Goal: Register for event/course

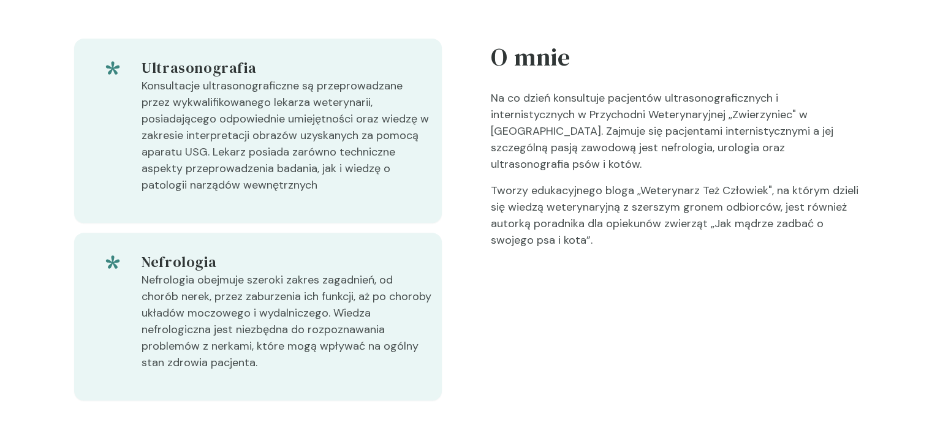
scroll to position [429, 0]
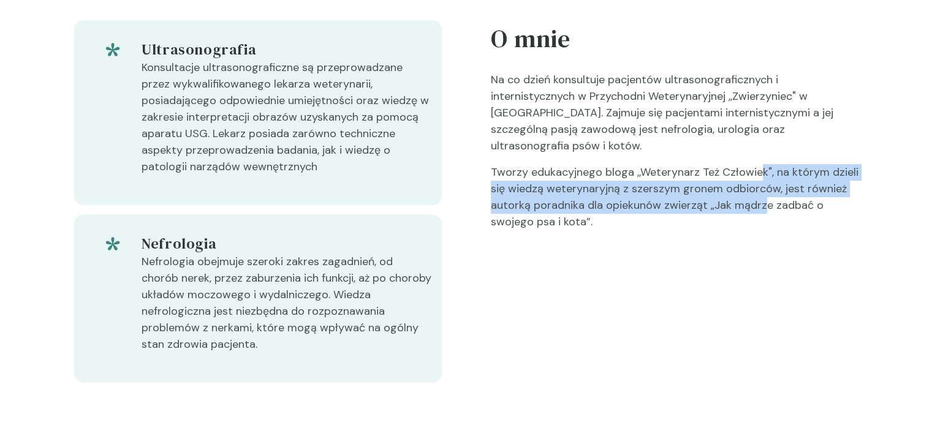
drag, startPoint x: 758, startPoint y: 142, endPoint x: 764, endPoint y: 172, distance: 31.3
click at [764, 172] on p "Tworzy edukacyjnego bloga ,,Weterynarz Też Człowiek", na którym dzieli się wied…" at bounding box center [675, 202] width 368 height 76
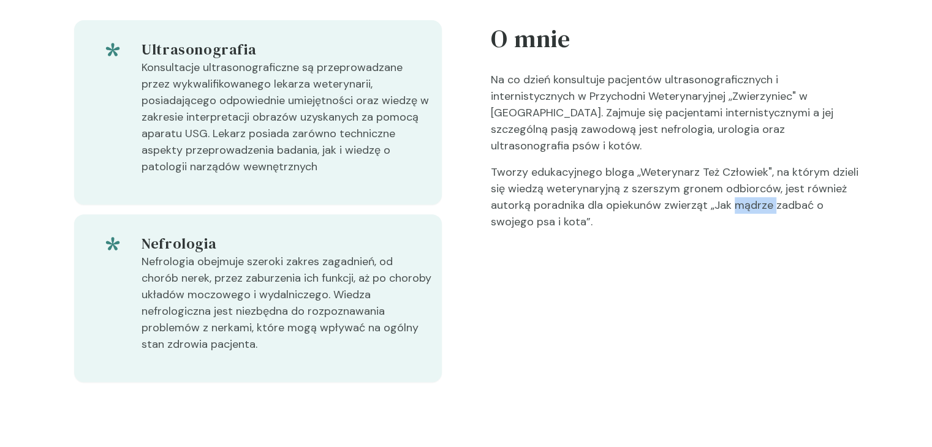
click at [764, 172] on p "Tworzy edukacyjnego bloga ,,Weterynarz Też Człowiek", na którym dzieli się wied…" at bounding box center [675, 202] width 368 height 76
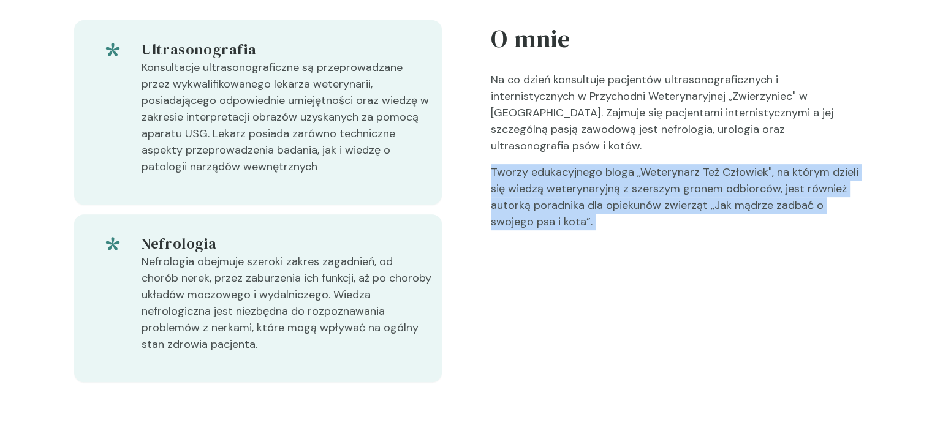
drag, startPoint x: 764, startPoint y: 172, endPoint x: 755, endPoint y: 140, distance: 33.0
click at [756, 164] on p "Tworzy edukacyjnego bloga ,,Weterynarz Też Człowiek", na którym dzieli się wied…" at bounding box center [675, 202] width 368 height 76
click at [755, 164] on p "Tworzy edukacyjnego bloga ,,Weterynarz Też Człowiek", na którym dzieli się wied…" at bounding box center [675, 202] width 368 height 76
drag, startPoint x: 755, startPoint y: 140, endPoint x: 756, endPoint y: 153, distance: 12.9
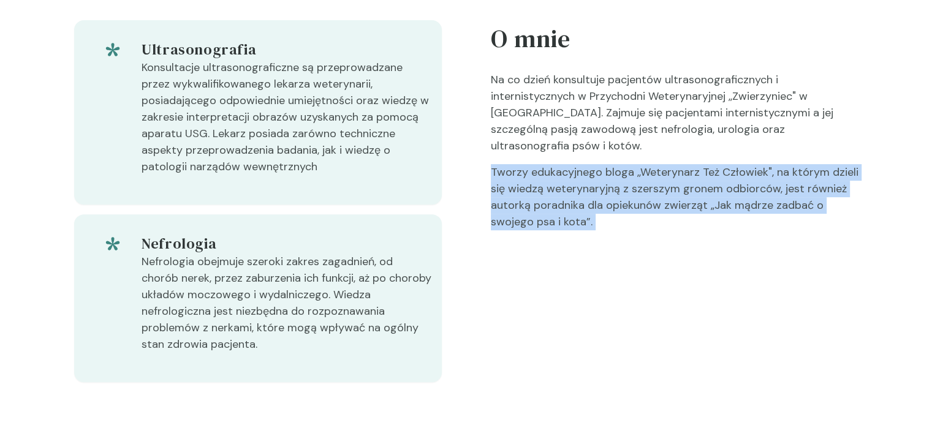
click at [755, 164] on p "Tworzy edukacyjnego bloga ,,Weterynarz Też Człowiek", na którym dzieli się wied…" at bounding box center [675, 202] width 368 height 76
click at [756, 164] on p "Tworzy edukacyjnego bloga ,,Weterynarz Też Człowiek", na którym dzieli się wied…" at bounding box center [675, 202] width 368 height 76
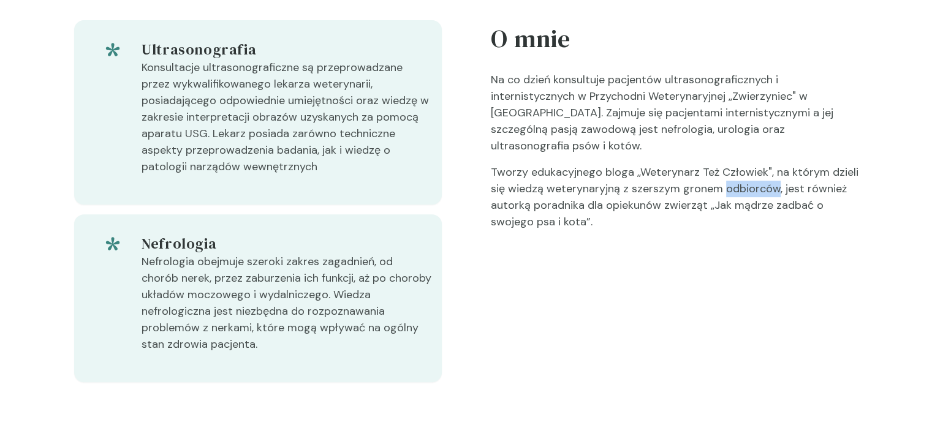
click at [756, 164] on p "Tworzy edukacyjnego bloga ,,Weterynarz Też Człowiek", na którym dzieli się wied…" at bounding box center [675, 202] width 368 height 76
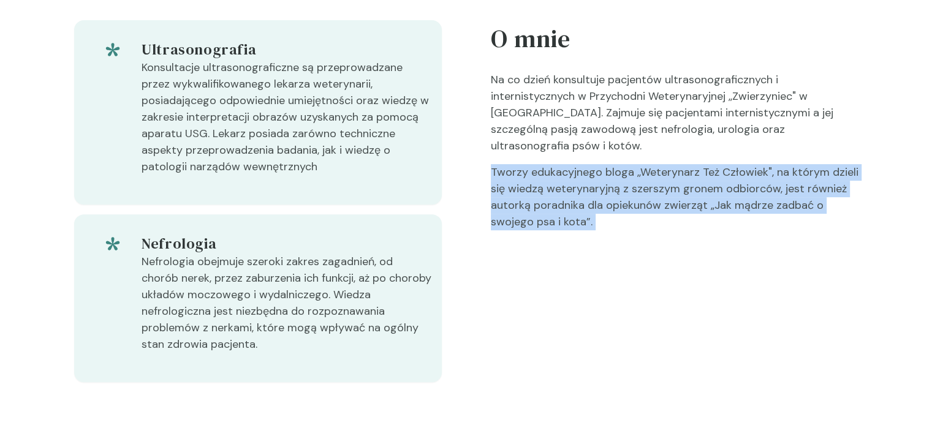
click at [756, 164] on p "Tworzy edukacyjnego bloga ,,Weterynarz Też Człowiek", na którym dzieli się wied…" at bounding box center [675, 202] width 368 height 76
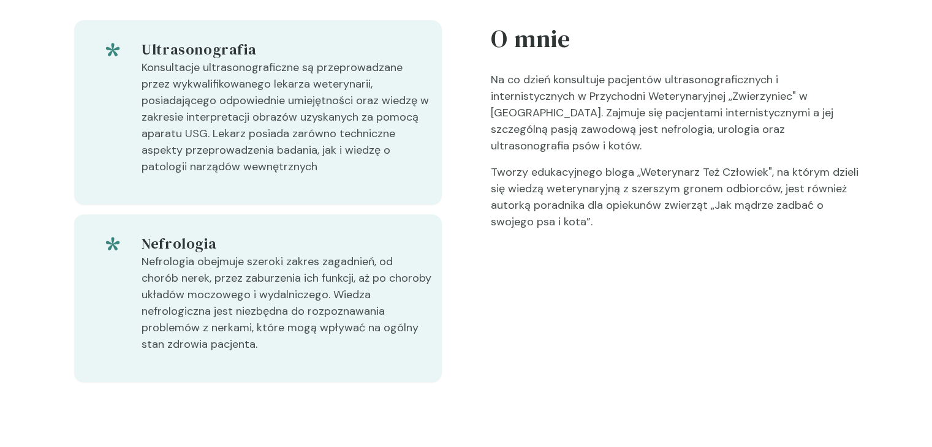
click at [755, 123] on p "Na co dzień konsultuje pacjentów ultrasonograficznych i internistycznych w Przy…" at bounding box center [675, 118] width 368 height 93
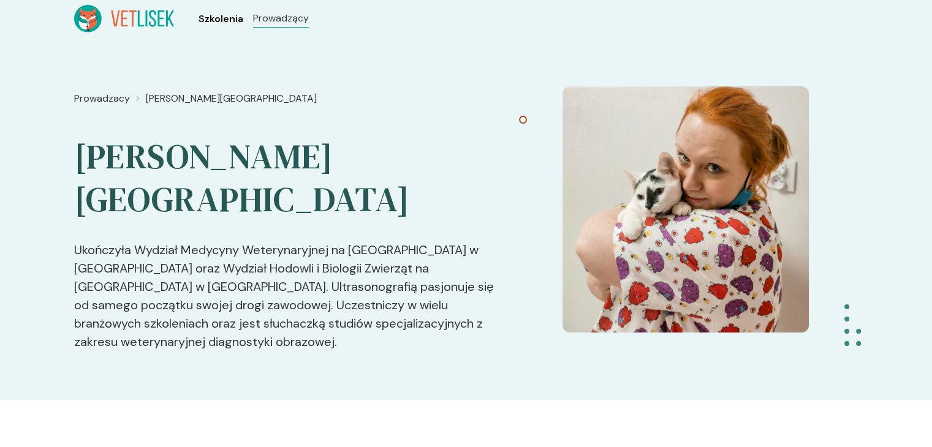
click at [217, 17] on span "Szkolenia" at bounding box center [221, 19] width 45 height 15
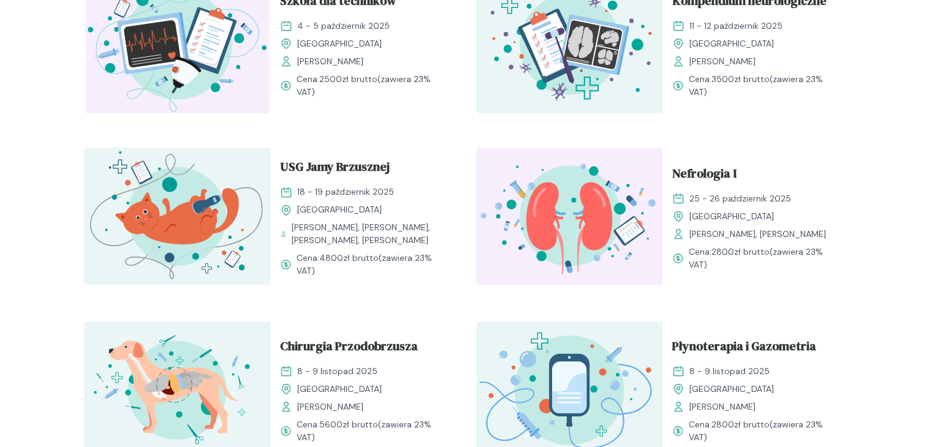
scroll to position [429, 0]
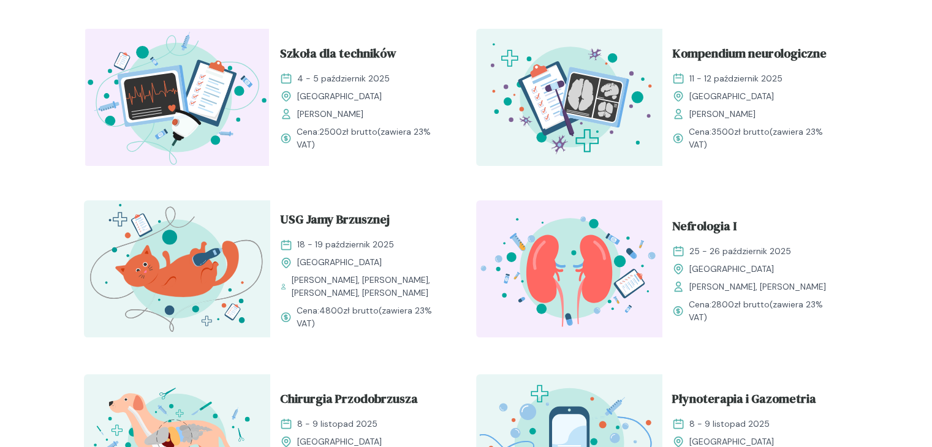
click at [344, 80] on span "4 - 5 październik 2025" at bounding box center [343, 78] width 93 height 13
drag, startPoint x: 344, startPoint y: 80, endPoint x: 368, endPoint y: 80, distance: 24.5
click at [368, 80] on span "4 - 5 październik 2025" at bounding box center [343, 78] width 93 height 13
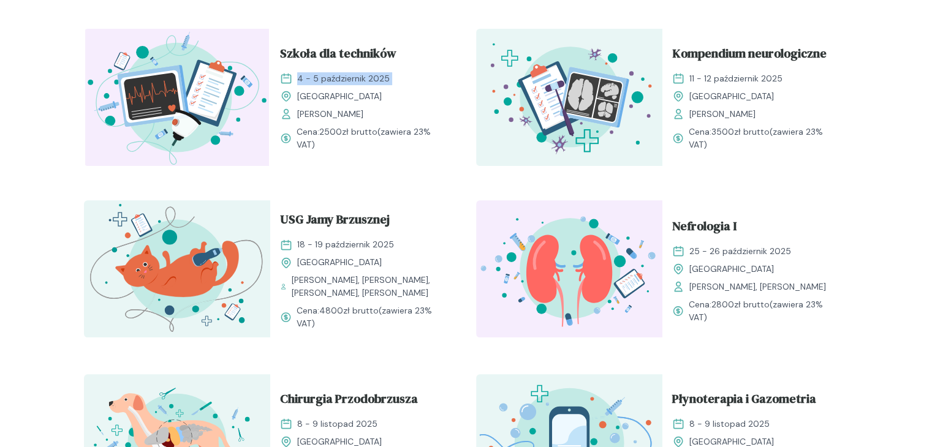
drag, startPoint x: 368, startPoint y: 80, endPoint x: 341, endPoint y: 77, distance: 27.8
click at [341, 77] on span "4 - 5 październik 2025" at bounding box center [343, 78] width 93 height 13
drag, startPoint x: 341, startPoint y: 77, endPoint x: 362, endPoint y: 113, distance: 41.7
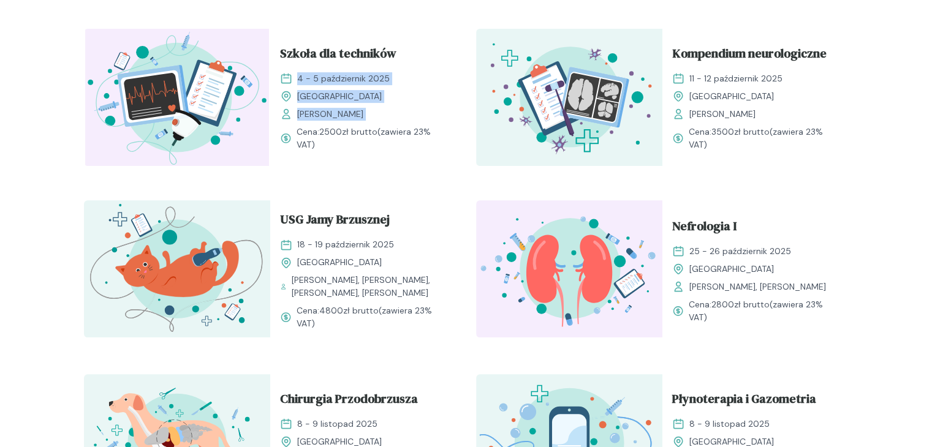
click at [362, 113] on div "Szkoła dla techników [DATE] - [DATE] [GEOGRAPHIC_DATA] [PERSON_NAME]" at bounding box center [363, 82] width 167 height 77
click at [362, 113] on span "[PERSON_NAME]" at bounding box center [330, 114] width 66 height 13
drag, startPoint x: 362, startPoint y: 113, endPoint x: 356, endPoint y: 70, distance: 43.3
click at [356, 70] on div "Szkoła dla techników [DATE] - [DATE] [GEOGRAPHIC_DATA] [PERSON_NAME]" at bounding box center [363, 82] width 167 height 77
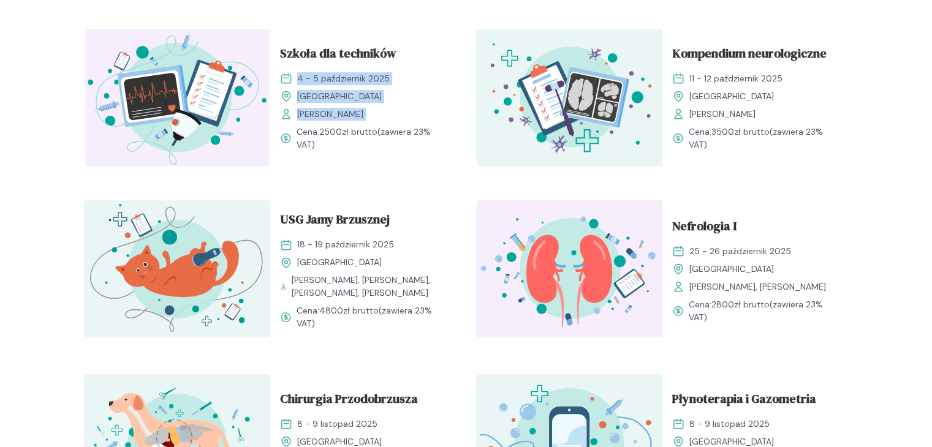
click at [356, 70] on div "Szkoła dla techników [DATE] - [DATE] [GEOGRAPHIC_DATA] [PERSON_NAME]" at bounding box center [363, 82] width 167 height 77
drag, startPoint x: 356, startPoint y: 70, endPoint x: 376, endPoint y: 117, distance: 51.0
click at [376, 117] on div "Szkoła dla techników [DATE] - [DATE] [GEOGRAPHIC_DATA] [PERSON_NAME]" at bounding box center [363, 82] width 167 height 77
click at [376, 117] on div "[PERSON_NAME]" at bounding box center [363, 114] width 167 height 13
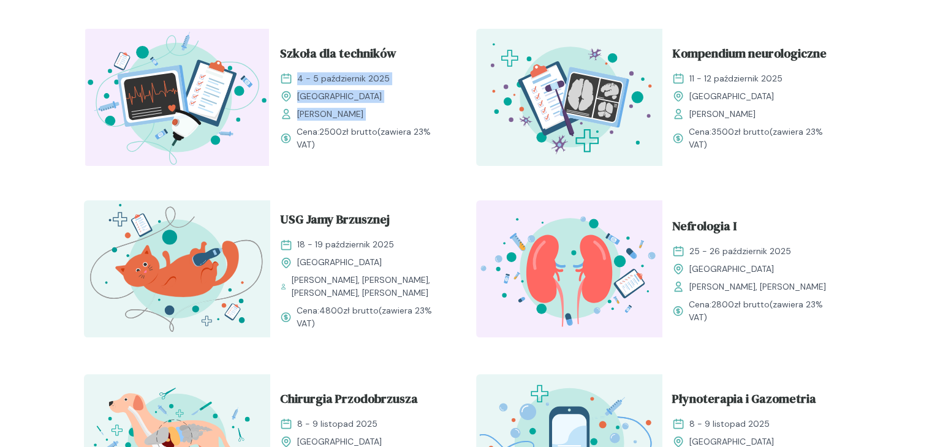
click at [376, 117] on div "[PERSON_NAME]" at bounding box center [363, 114] width 167 height 13
drag, startPoint x: 376, startPoint y: 117, endPoint x: 366, endPoint y: 79, distance: 39.4
click at [366, 79] on div "Szkoła dla techników [DATE] - [DATE] [GEOGRAPHIC_DATA] [PERSON_NAME]" at bounding box center [363, 82] width 167 height 77
click at [366, 78] on span "4 - 5 październik 2025" at bounding box center [343, 78] width 93 height 13
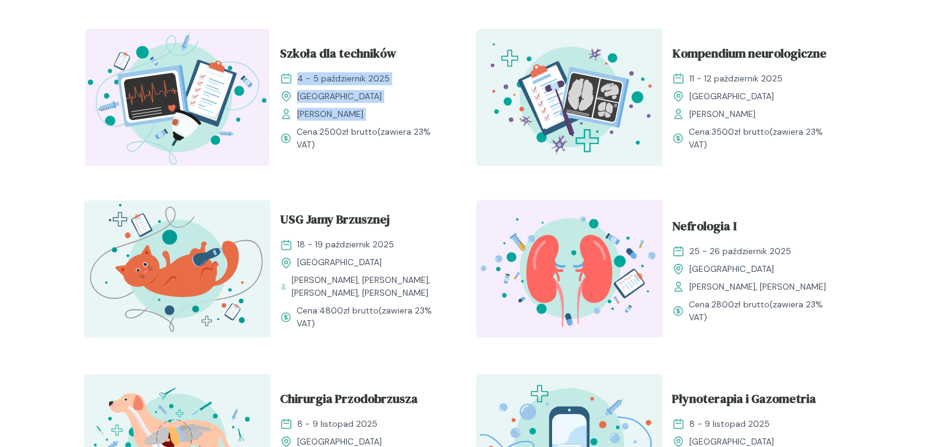
drag, startPoint x: 366, startPoint y: 78, endPoint x: 379, endPoint y: 117, distance: 40.7
click at [379, 117] on div "Szkoła dla techników [DATE] - [DATE] [GEOGRAPHIC_DATA] [PERSON_NAME]" at bounding box center [363, 82] width 167 height 77
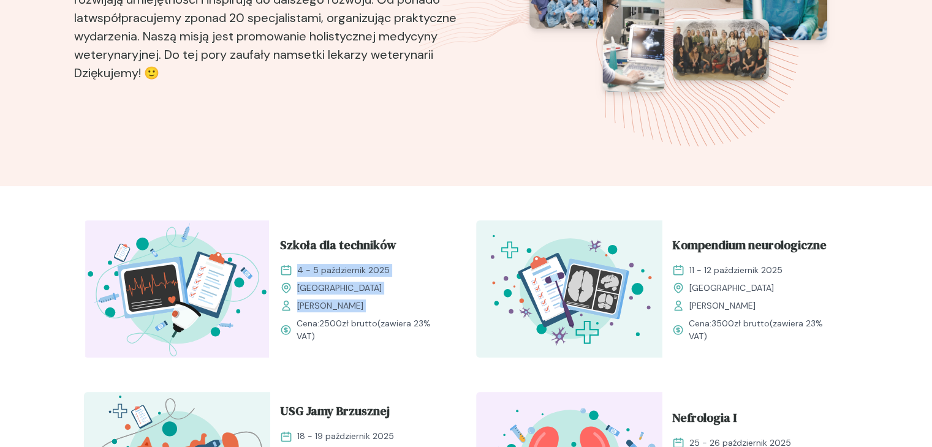
scroll to position [123, 0]
